Goal: Task Accomplishment & Management: Complete application form

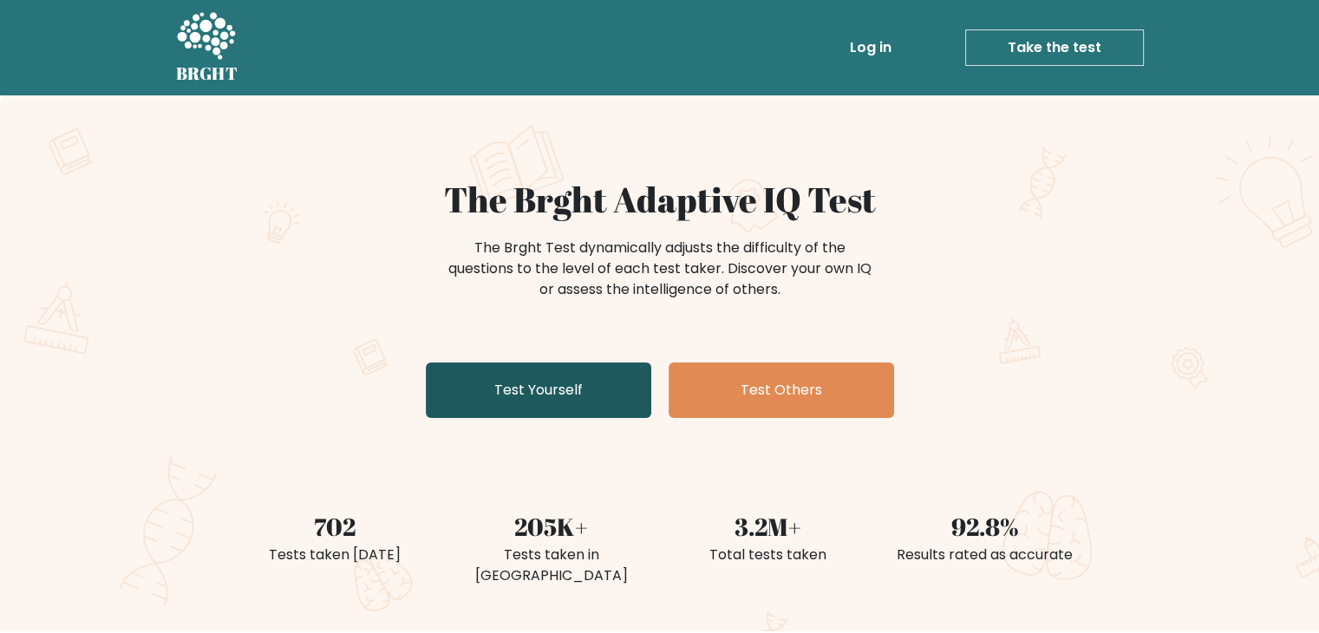
click at [517, 388] on link "Test Yourself" at bounding box center [538, 389] width 225 height 55
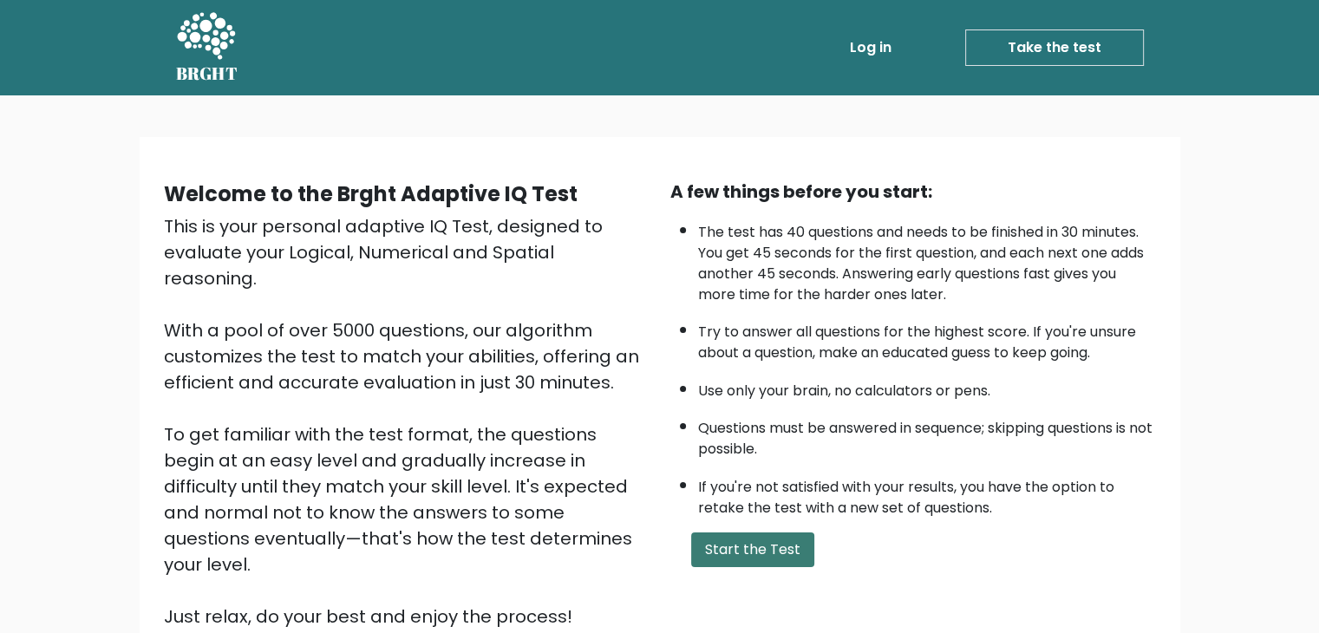
click at [732, 545] on button "Start the Test" at bounding box center [752, 549] width 123 height 35
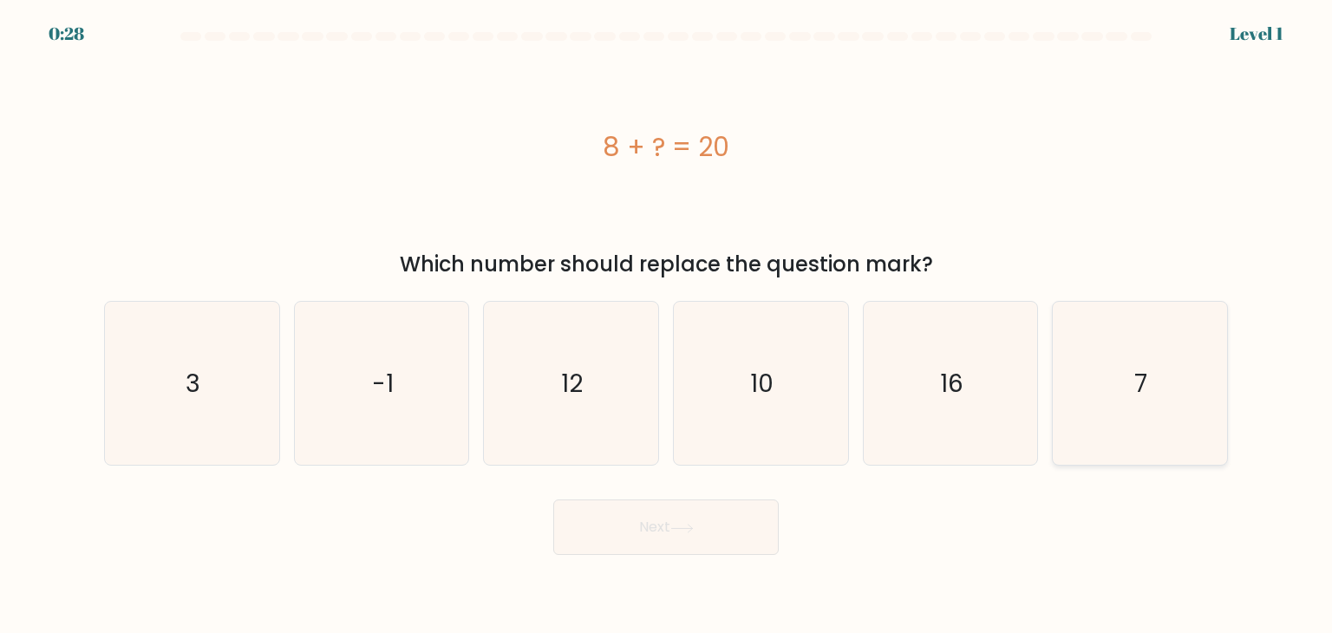
click at [1141, 375] on text "7" at bounding box center [1141, 383] width 13 height 35
click at [667, 325] on input "f. 7" at bounding box center [666, 320] width 1 height 9
radio input "true"
click at [711, 532] on button "Next" at bounding box center [665, 526] width 225 height 55
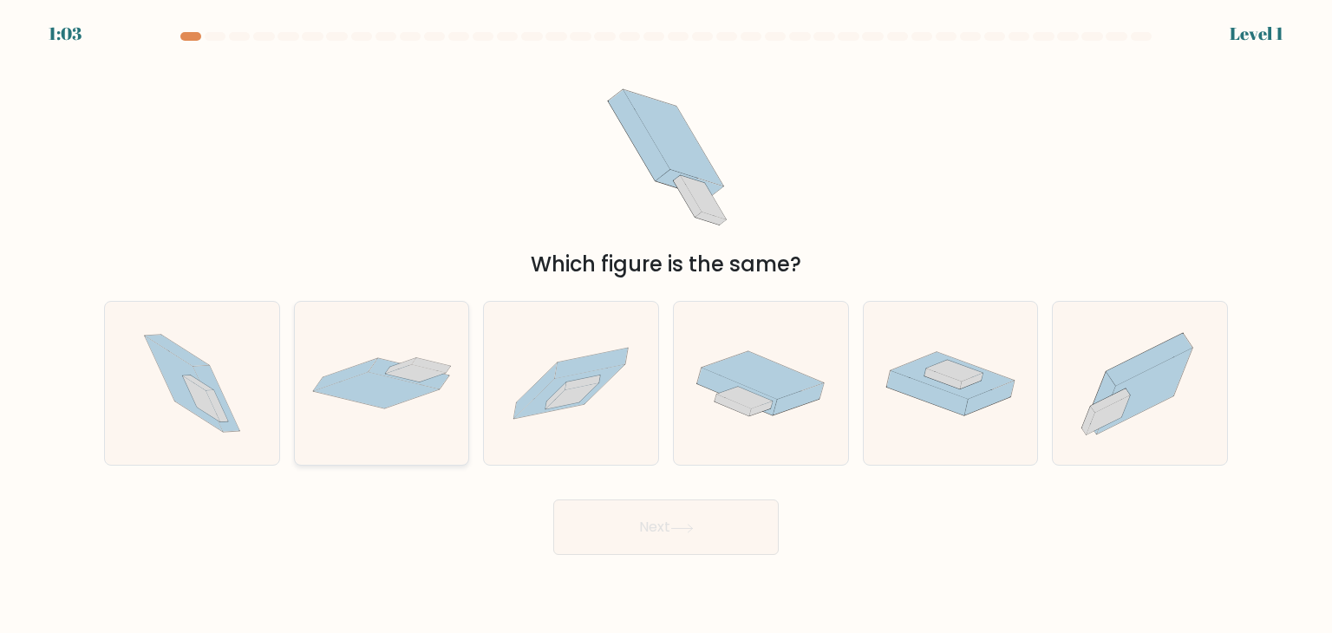
click at [395, 408] on icon at bounding box center [382, 383] width 174 height 52
click at [666, 325] on input "b." at bounding box center [666, 320] width 1 height 9
radio input "true"
click at [619, 507] on button "Next" at bounding box center [665, 526] width 225 height 55
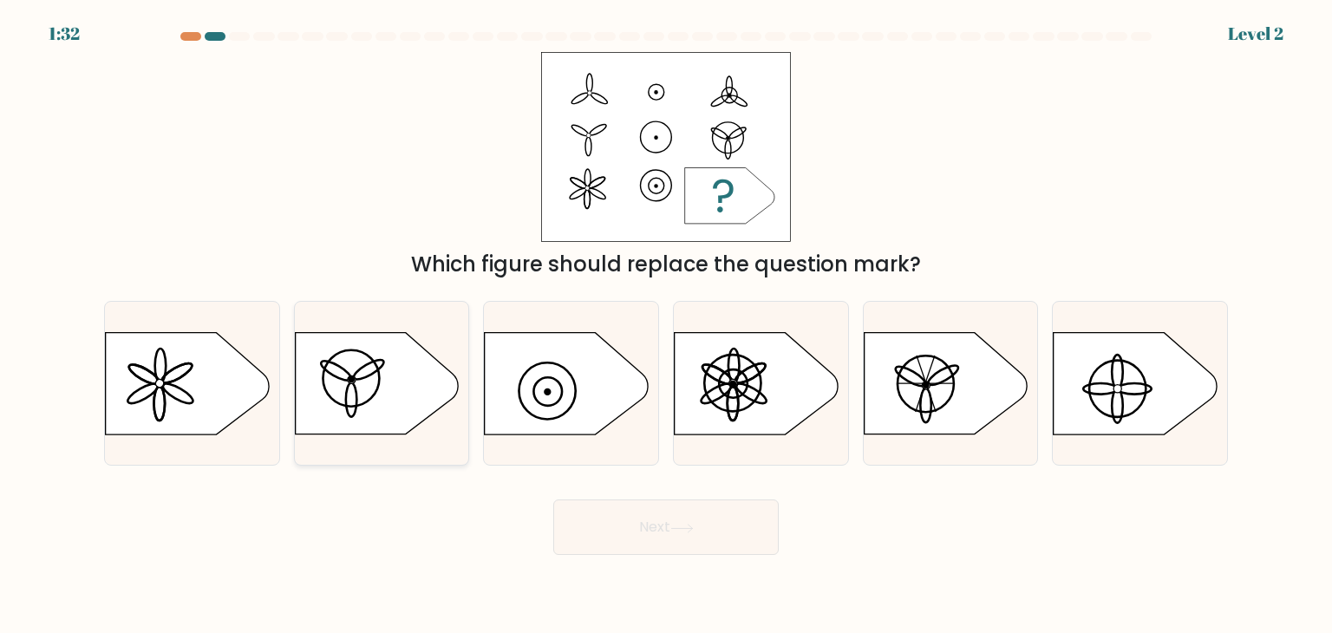
click at [378, 371] on circle at bounding box center [351, 378] width 56 height 56
click at [666, 325] on input "b." at bounding box center [666, 320] width 1 height 9
radio input "true"
click at [596, 535] on button "Next" at bounding box center [665, 526] width 225 height 55
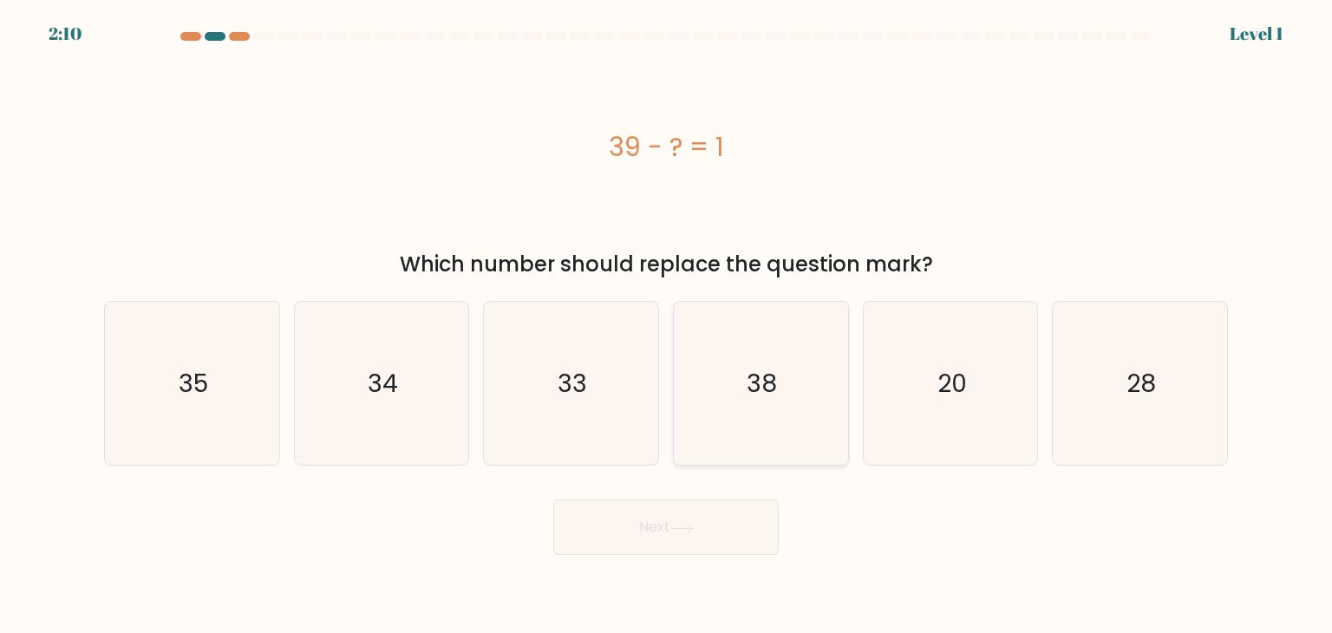
click at [753, 360] on icon "38" at bounding box center [760, 383] width 163 height 163
click at [667, 325] on input "d. 38" at bounding box center [666, 320] width 1 height 9
radio input "true"
click at [590, 545] on button "Next" at bounding box center [665, 526] width 225 height 55
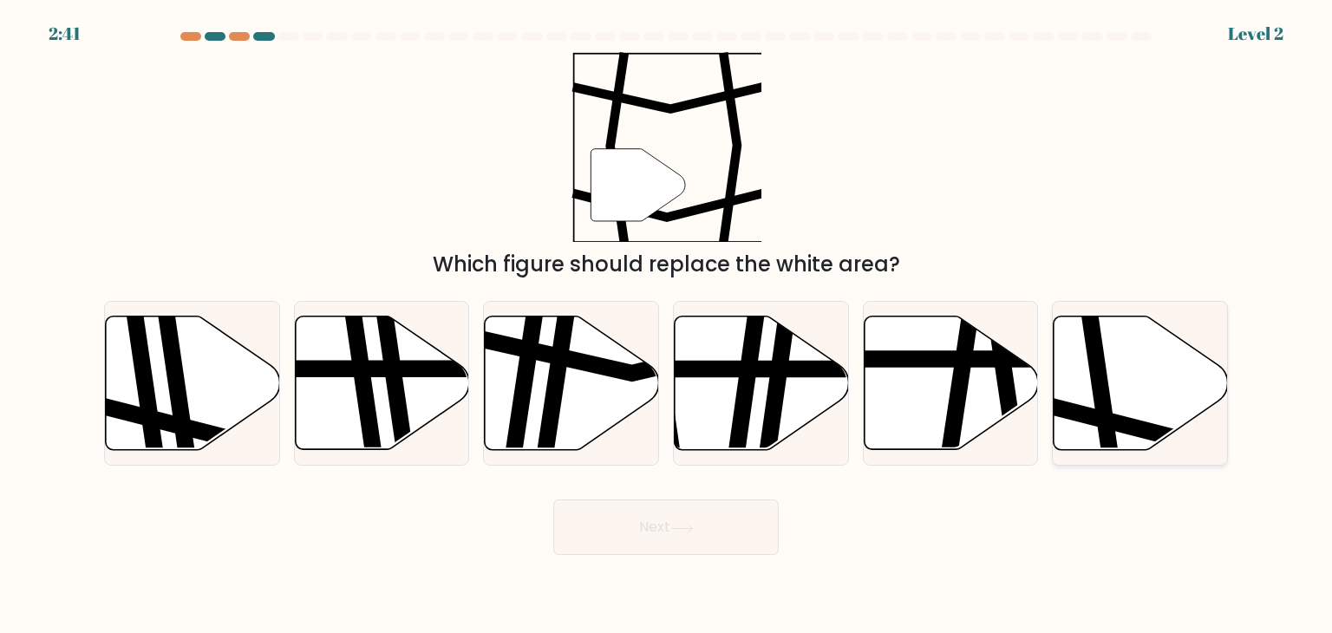
click at [1092, 383] on icon at bounding box center [1102, 314] width 26 height 351
click at [667, 325] on input "f." at bounding box center [666, 320] width 1 height 9
radio input "true"
click at [733, 535] on button "Next" at bounding box center [665, 526] width 225 height 55
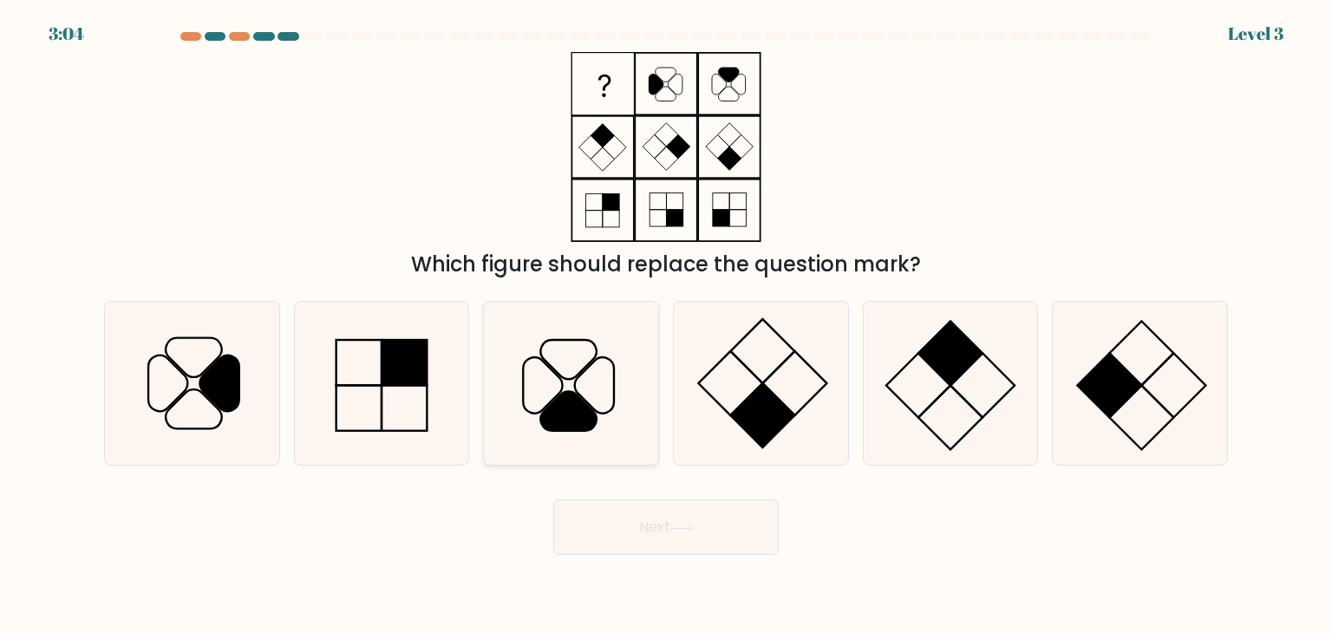
click at [577, 356] on icon at bounding box center [570, 383] width 163 height 163
click at [666, 325] on input "c." at bounding box center [666, 320] width 1 height 9
radio input "true"
click at [618, 522] on button "Next" at bounding box center [665, 526] width 225 height 55
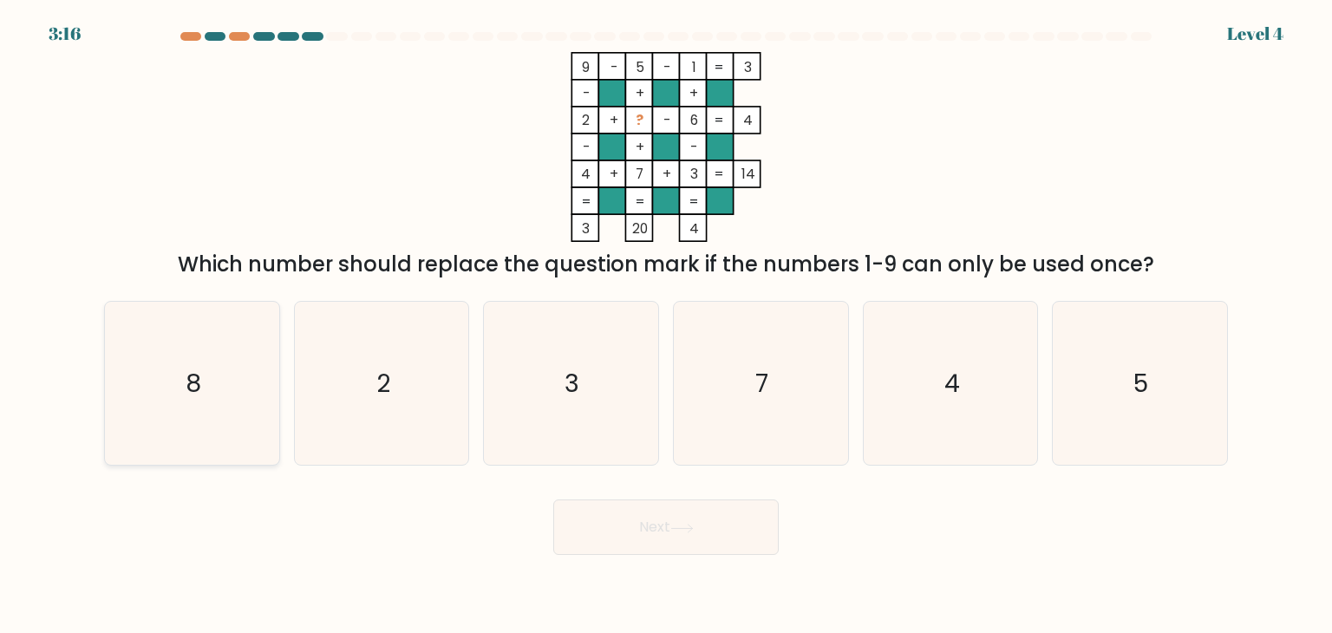
click at [198, 306] on icon "8" at bounding box center [191, 383] width 163 height 163
click at [666, 316] on input "a. 8" at bounding box center [666, 320] width 1 height 9
radio input "true"
click at [198, 306] on icon "8" at bounding box center [191, 383] width 161 height 161
click at [666, 316] on input "a. 8" at bounding box center [666, 320] width 1 height 9
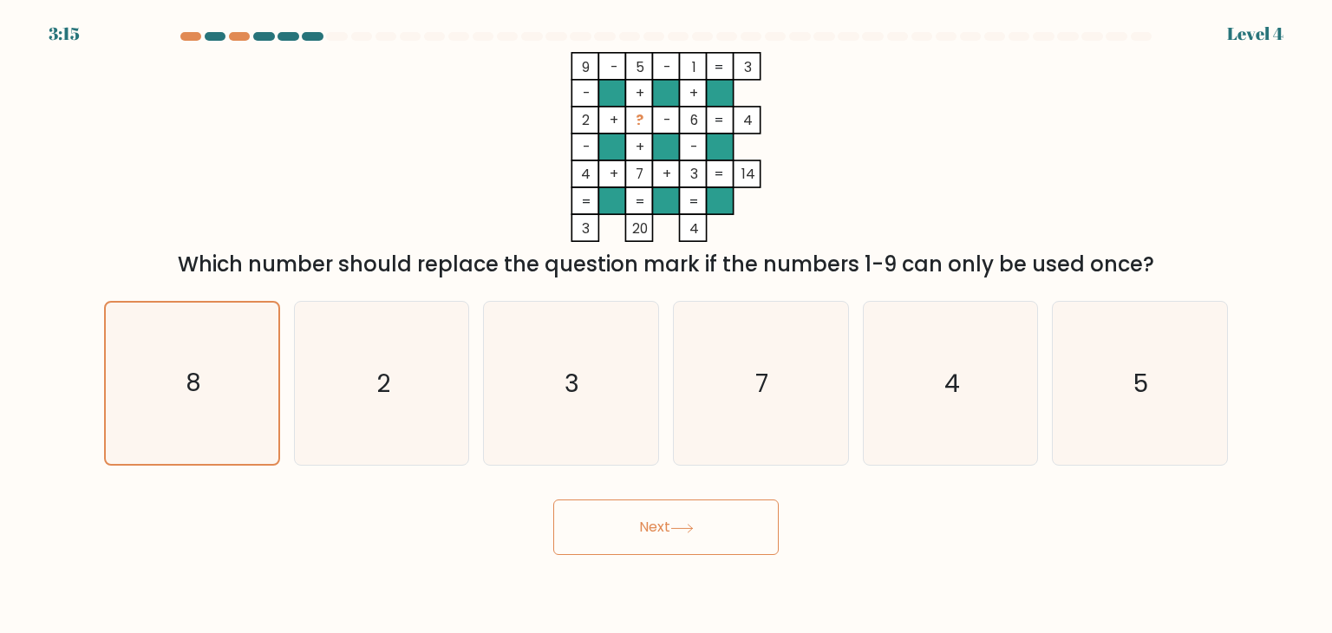
click at [639, 527] on button "Next" at bounding box center [665, 526] width 225 height 55
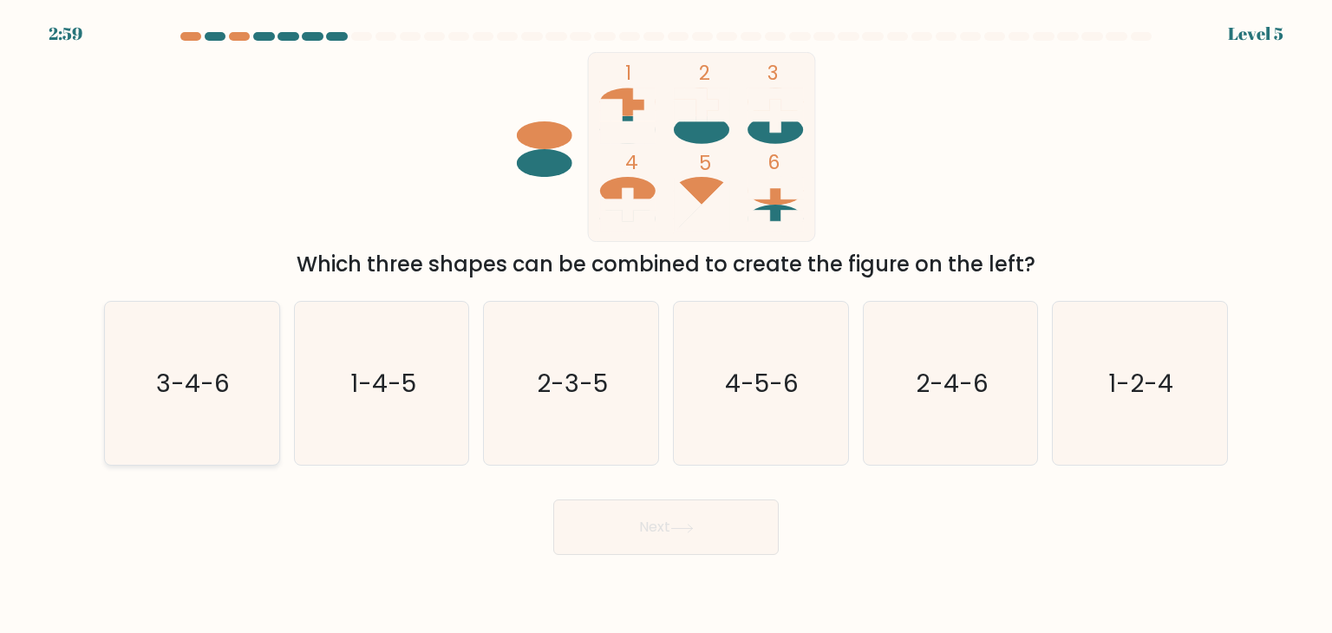
click at [180, 447] on icon "3-4-6" at bounding box center [191, 383] width 163 height 163
click at [666, 325] on input "a. 3-4-6" at bounding box center [666, 320] width 1 height 9
radio input "true"
click at [640, 530] on button "Next" at bounding box center [665, 526] width 225 height 55
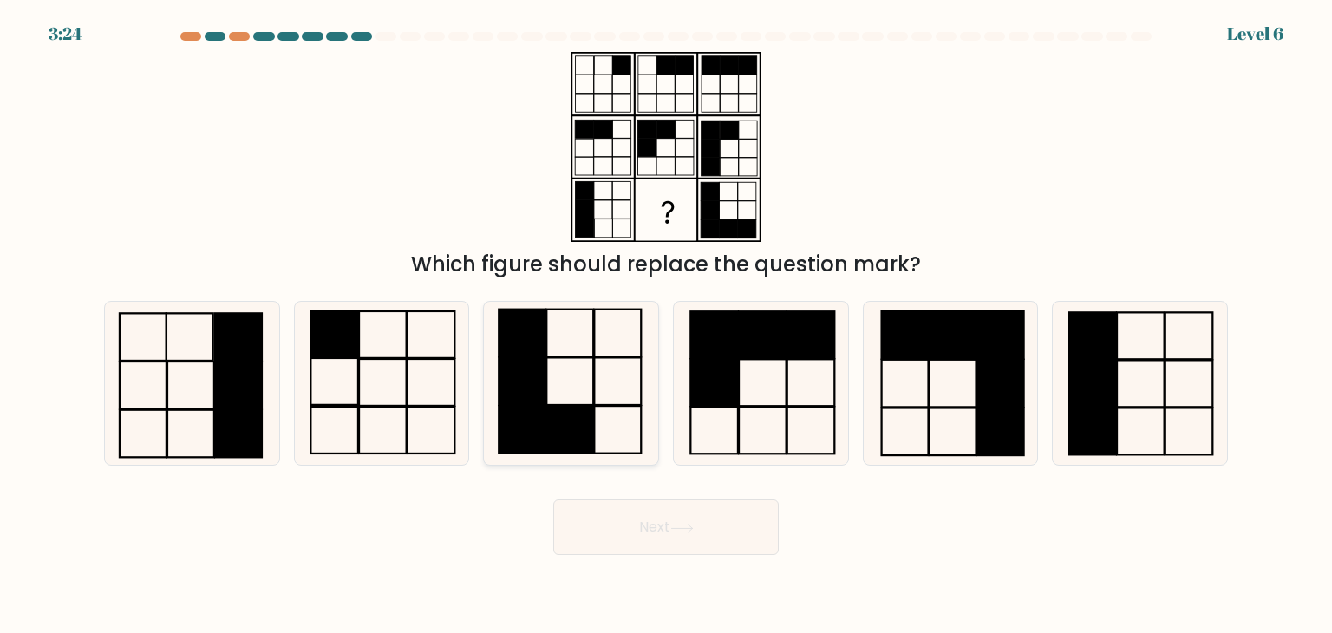
click at [538, 383] on rect at bounding box center [522, 382] width 47 height 48
click at [666, 325] on input "c." at bounding box center [666, 320] width 1 height 9
radio input "true"
click at [681, 519] on button "Next" at bounding box center [665, 526] width 225 height 55
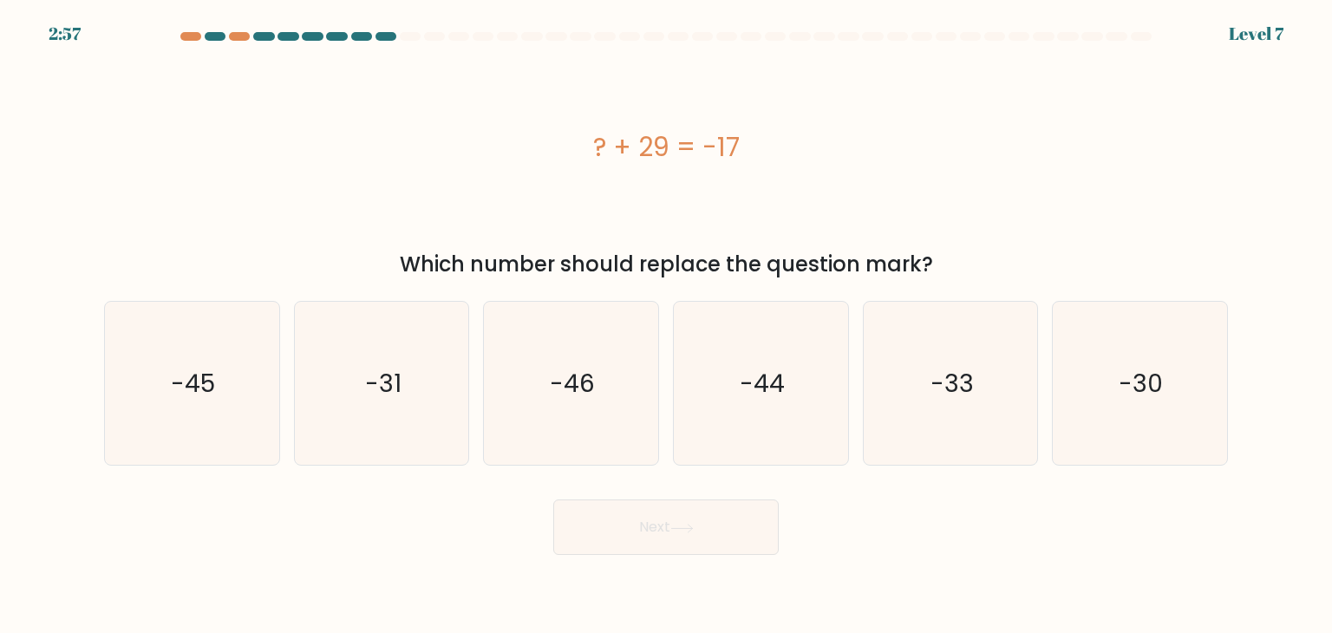
drag, startPoint x: 586, startPoint y: 148, endPoint x: 791, endPoint y: 166, distance: 205.4
click at [791, 166] on div "? + 29 = -17" at bounding box center [666, 146] width 1124 height 39
copy div "? + 29 = -17"
click at [524, 405] on icon "-46" at bounding box center [570, 383] width 163 height 163
click at [666, 325] on input "c. -46" at bounding box center [666, 320] width 1 height 9
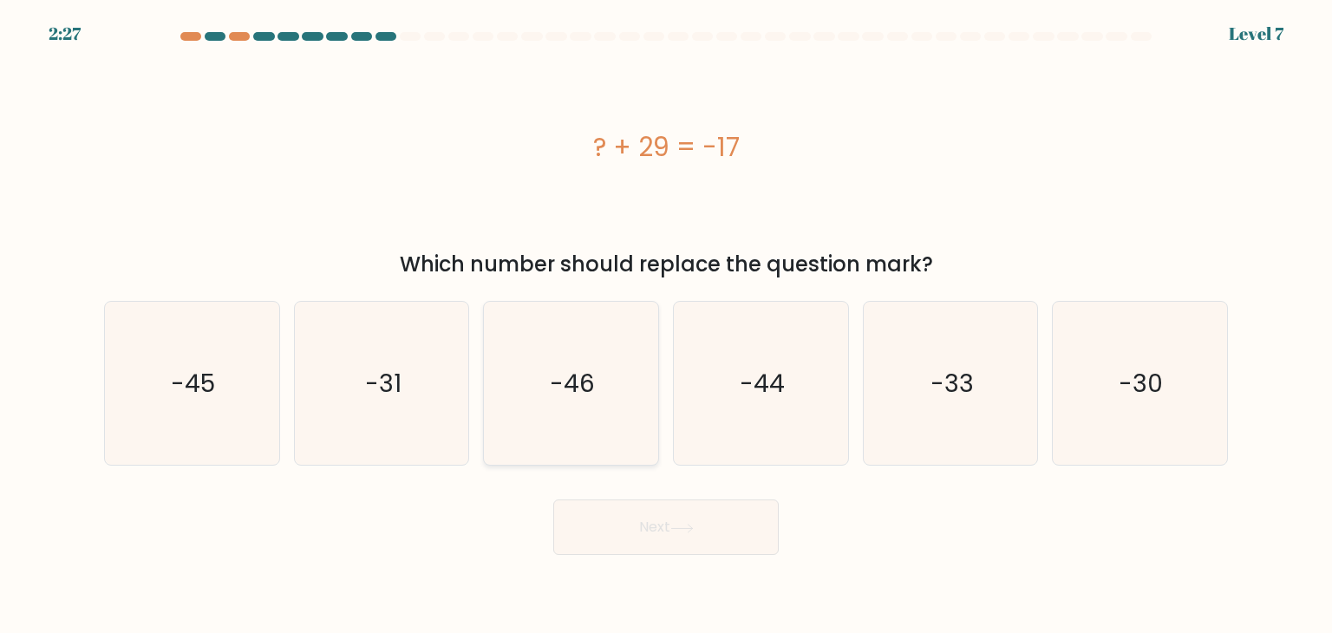
radio input "true"
click at [604, 541] on button "Next" at bounding box center [665, 526] width 225 height 55
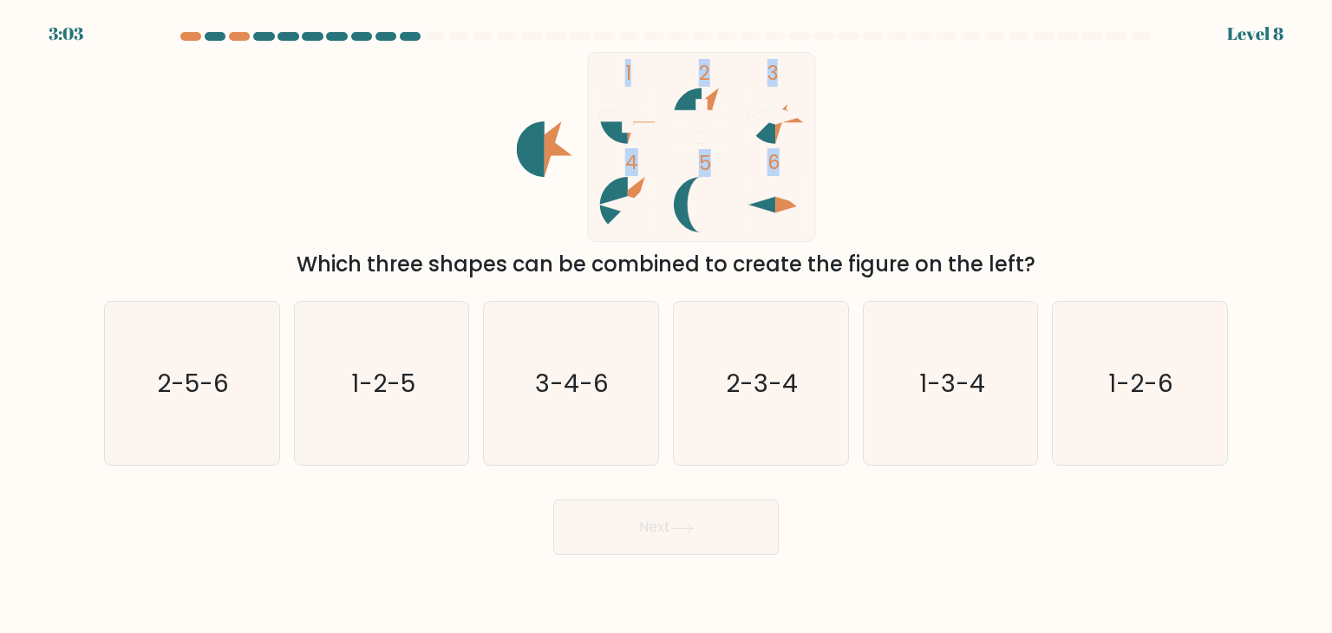
drag, startPoint x: 501, startPoint y: 52, endPoint x: 824, endPoint y: 152, distance: 337.6
click at [824, 152] on icon "1 2 3 4 5 6" at bounding box center [666, 147] width 467 height 190
click at [532, 395] on icon "3-4-6" at bounding box center [570, 383] width 163 height 163
click at [666, 325] on input "c. 3-4-6" at bounding box center [666, 320] width 1 height 9
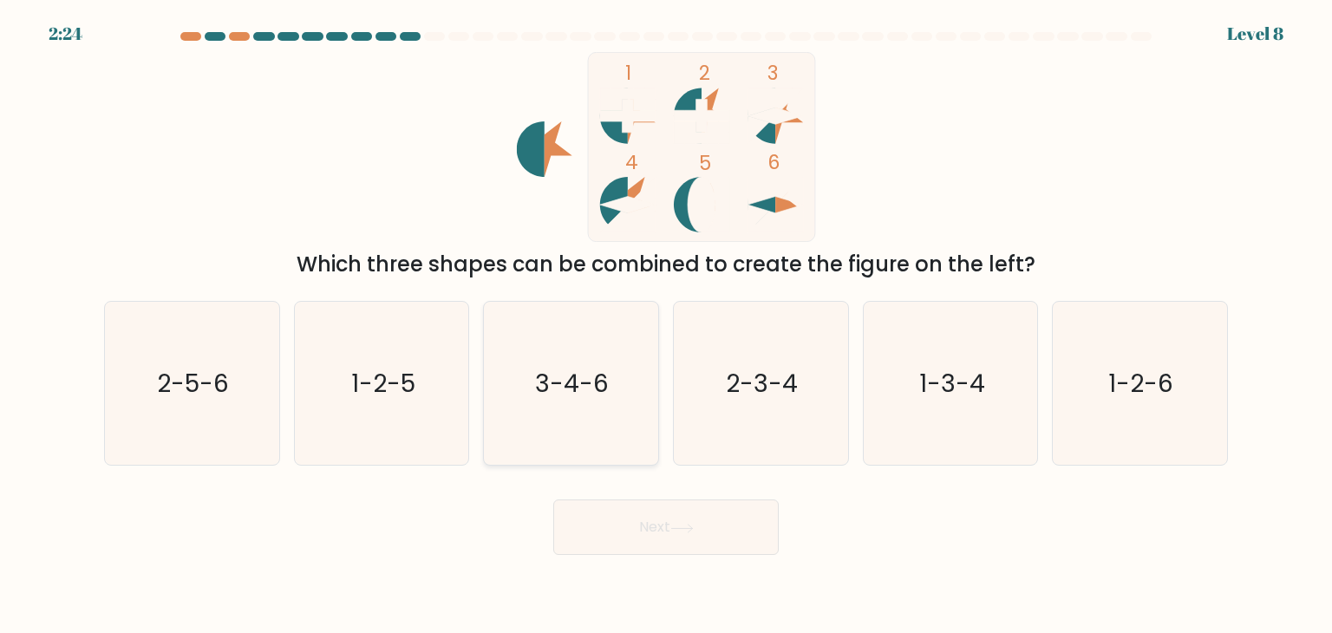
radio input "true"
click at [607, 532] on button "Next" at bounding box center [665, 526] width 225 height 55
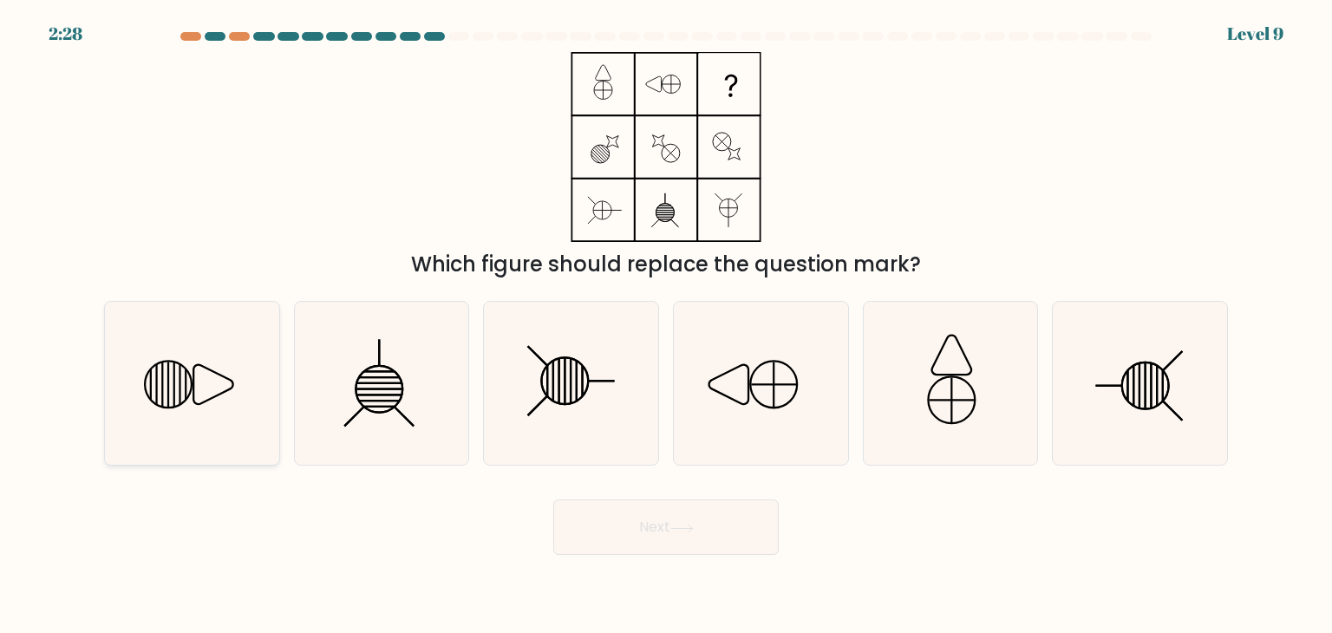
click at [219, 365] on icon at bounding box center [191, 383] width 163 height 163
click at [666, 325] on input "a." at bounding box center [666, 320] width 1 height 9
radio input "true"
click at [649, 537] on button "Next" at bounding box center [665, 526] width 225 height 55
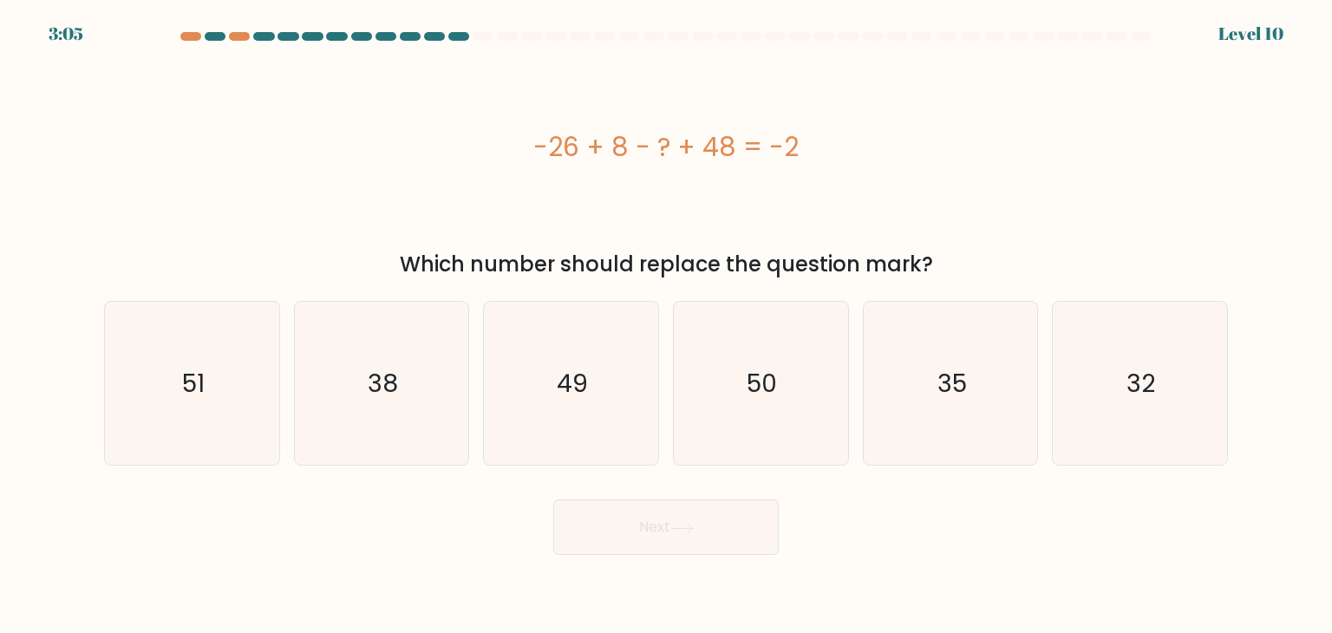
drag, startPoint x: 504, startPoint y: 136, endPoint x: 827, endPoint y: 136, distance: 323.4
click at [827, 136] on div "-26 + 8 - ? + 48 = -2" at bounding box center [666, 146] width 1124 height 39
copy div "-26 + 8 - ? + 48 = -2"
click at [1093, 368] on icon "32" at bounding box center [1139, 383] width 163 height 163
click at [667, 325] on input "f. 32" at bounding box center [666, 320] width 1 height 9
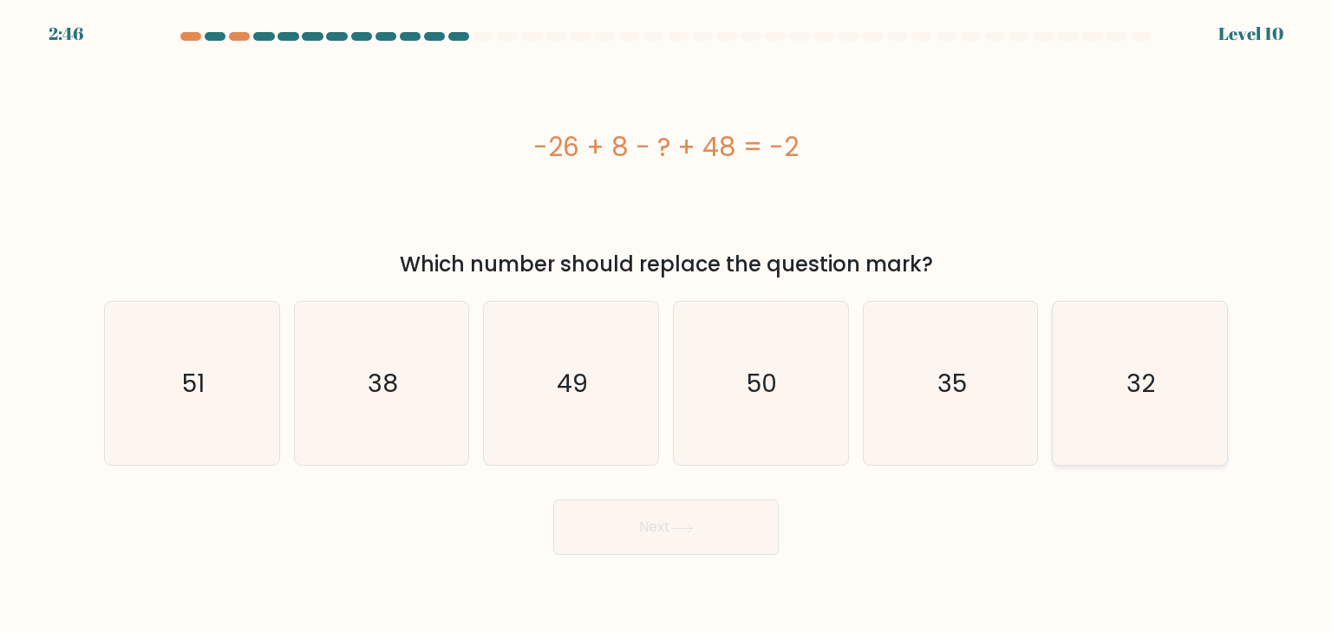
radio input "true"
click at [693, 536] on button "Next" at bounding box center [665, 526] width 225 height 55
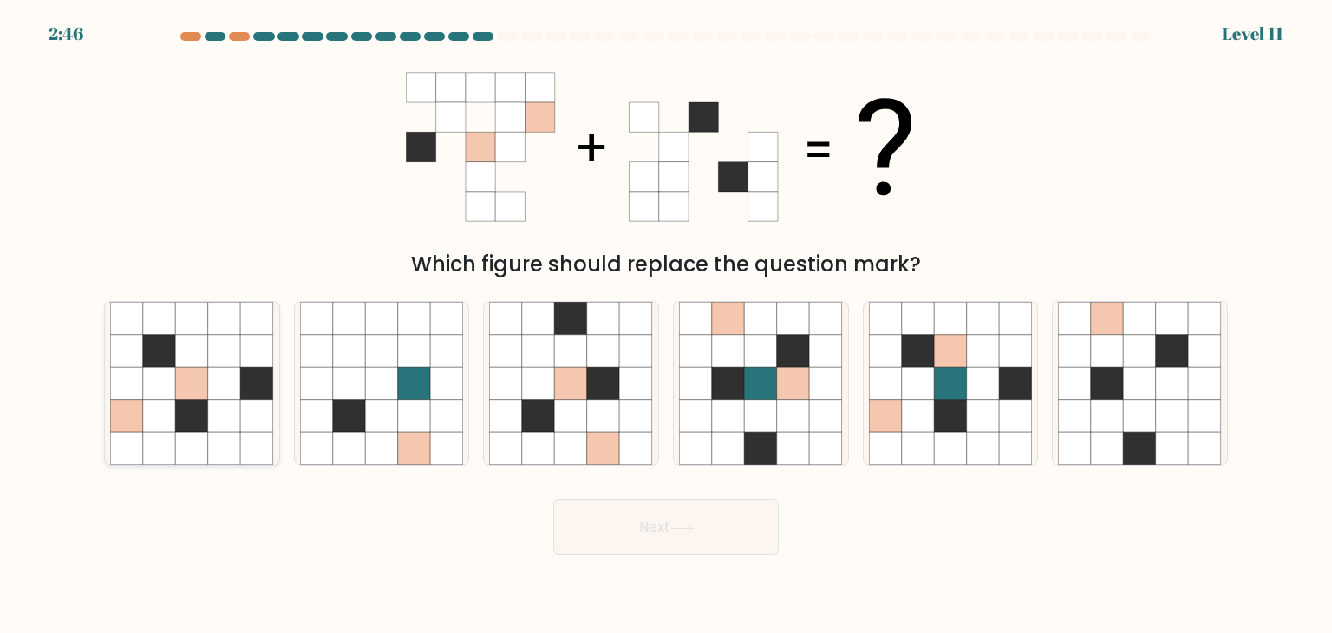
click at [127, 450] on icon at bounding box center [126, 449] width 33 height 33
click at [666, 325] on input "a." at bounding box center [666, 320] width 1 height 9
radio input "true"
click at [675, 534] on button "Next" at bounding box center [665, 526] width 225 height 55
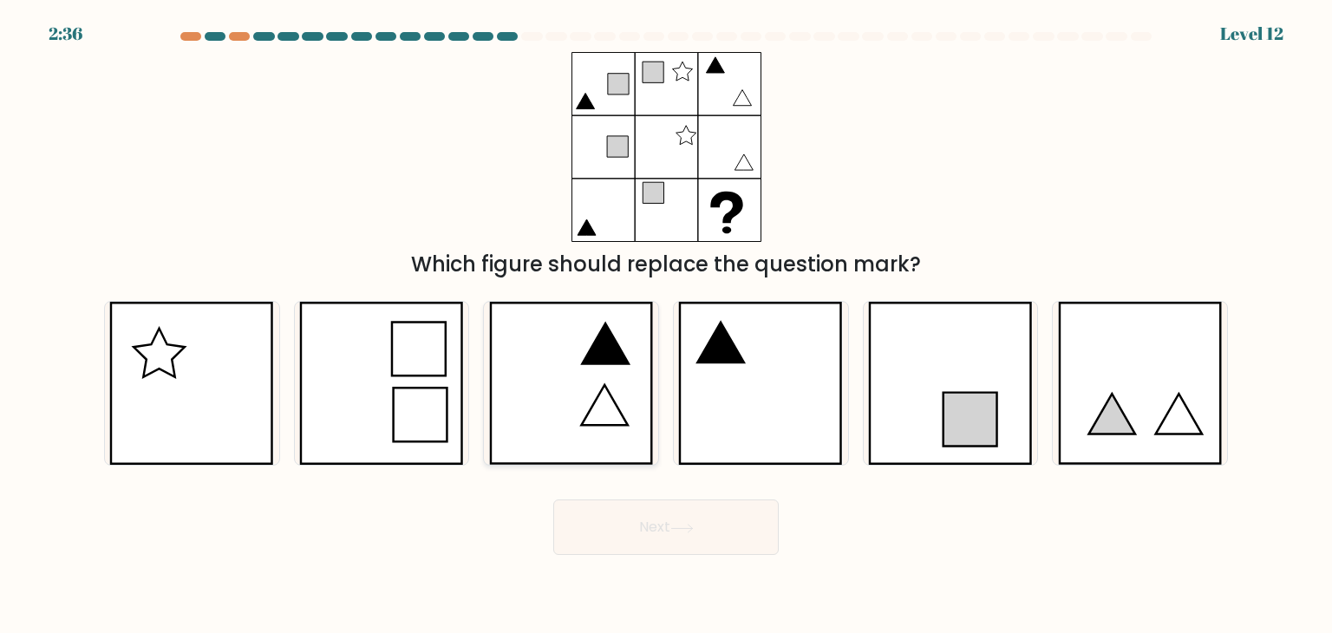
click at [578, 382] on icon at bounding box center [571, 383] width 165 height 163
click at [666, 325] on input "c." at bounding box center [666, 320] width 1 height 9
radio input "true"
click at [667, 536] on button "Next" at bounding box center [665, 526] width 225 height 55
